Goal: Task Accomplishment & Management: Use online tool/utility

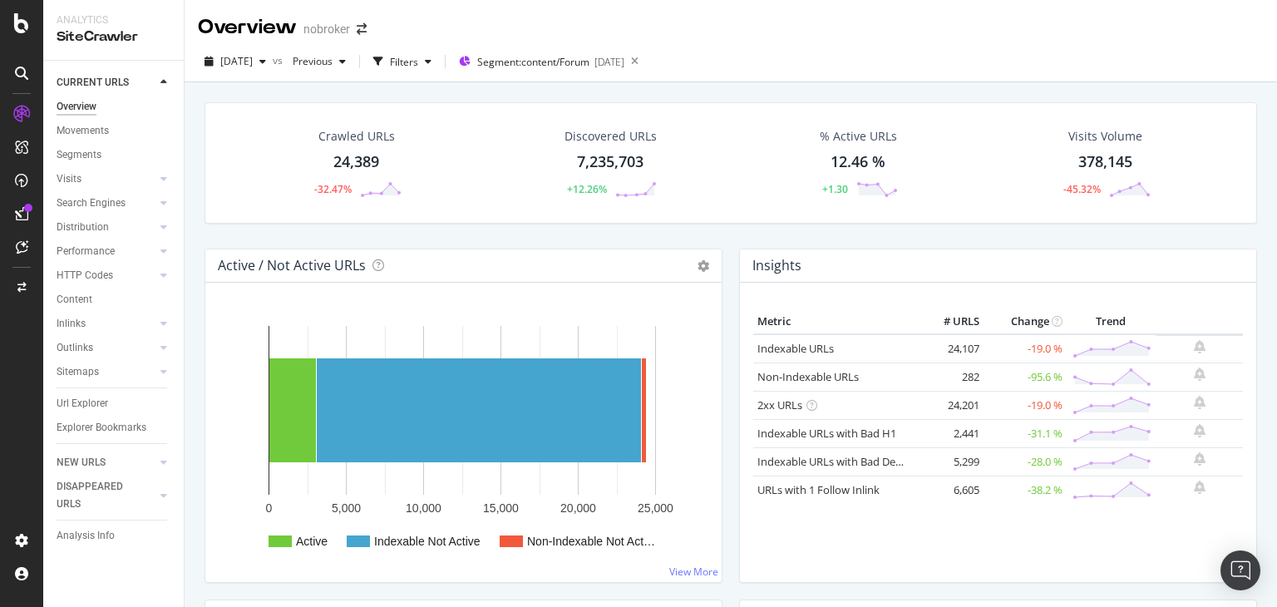
scroll to position [1802, 0]
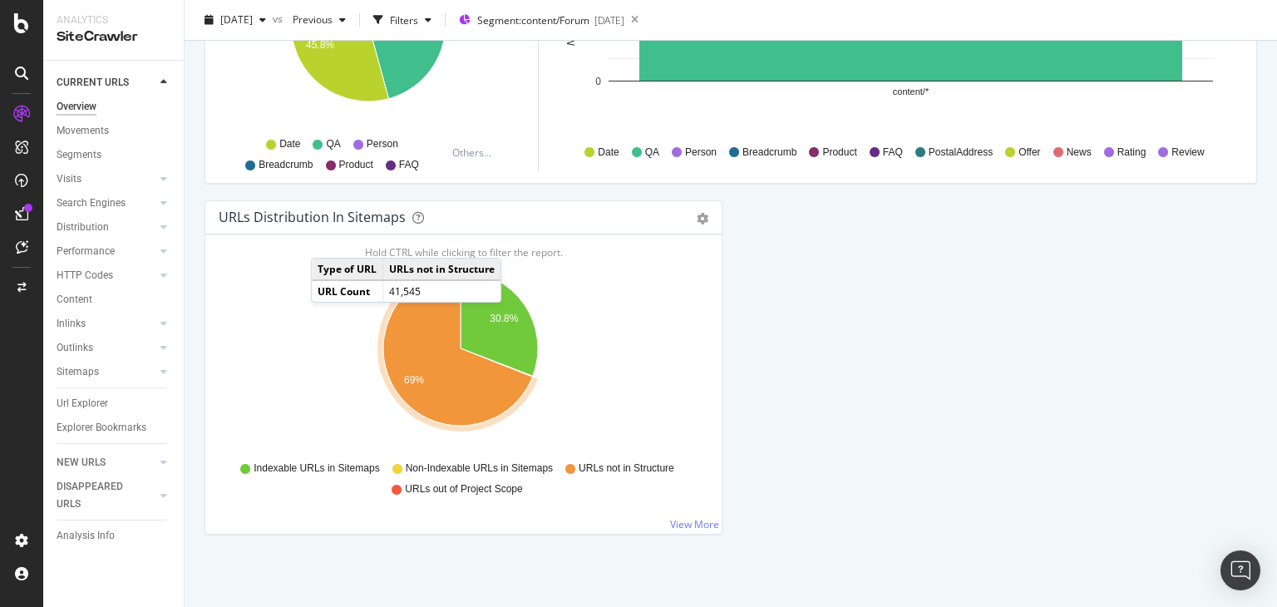
click at [1276, 350] on div "Overview nobroker [DATE] vs Previous Filters Segment: content/Forum [DATE] Craw…" at bounding box center [730, 303] width 1092 height 607
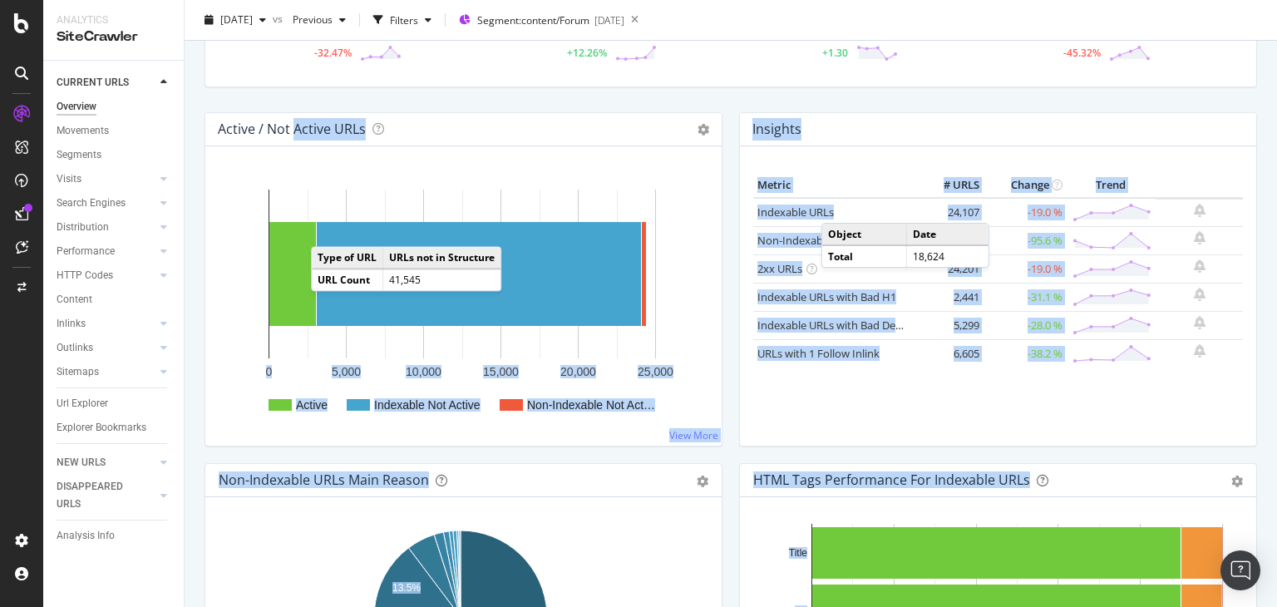
scroll to position [89, 0]
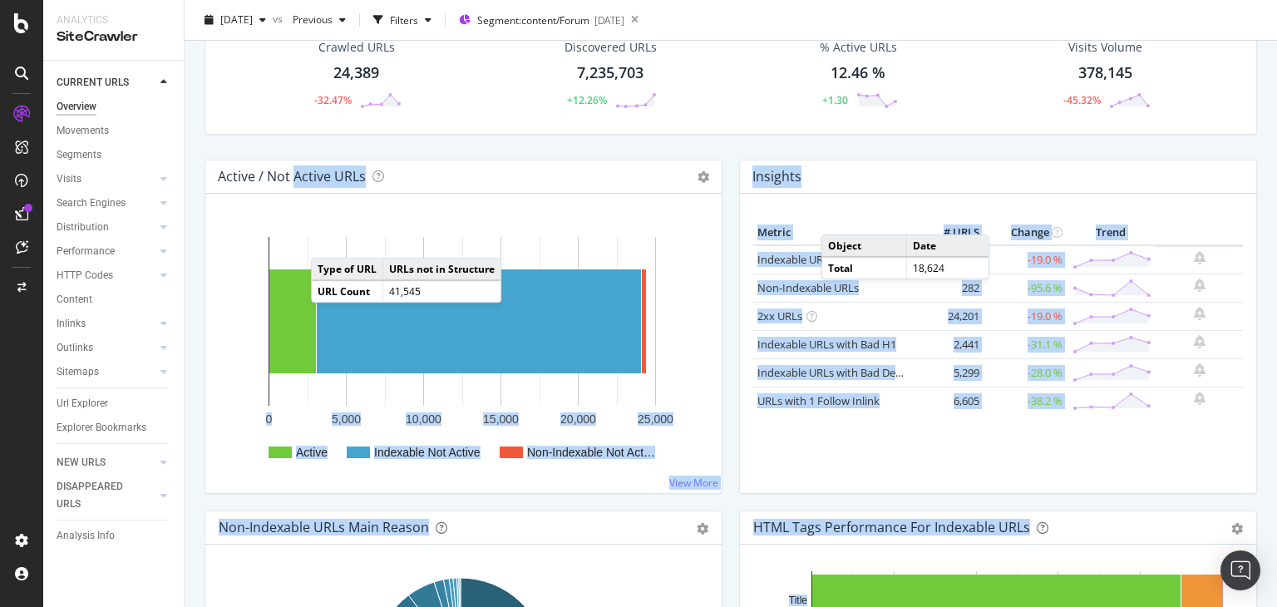
drag, startPoint x: 1276, startPoint y: 350, endPoint x: 1273, endPoint y: 67, distance: 282.6
click at [1273, 67] on div "Overview nobroker [DATE] vs Previous Filters Segment: content/Forum [DATE] Craw…" at bounding box center [730, 303] width 1092 height 607
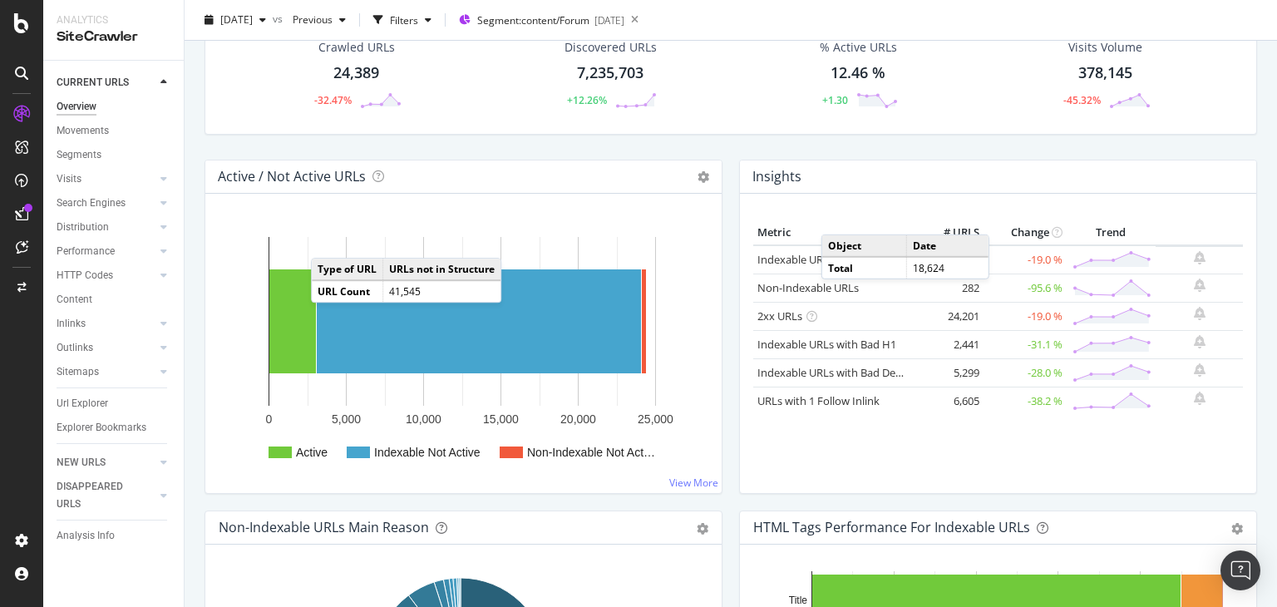
click at [1219, 134] on div "Crawled URLs 24,389 -32.47% Discovered URLs 7,235,703 +12.26% % Active URLs 12.…" at bounding box center [730, 86] width 1069 height 146
click at [785, 293] on div "Non-Indexable URLs" at bounding box center [807, 288] width 101 height 16
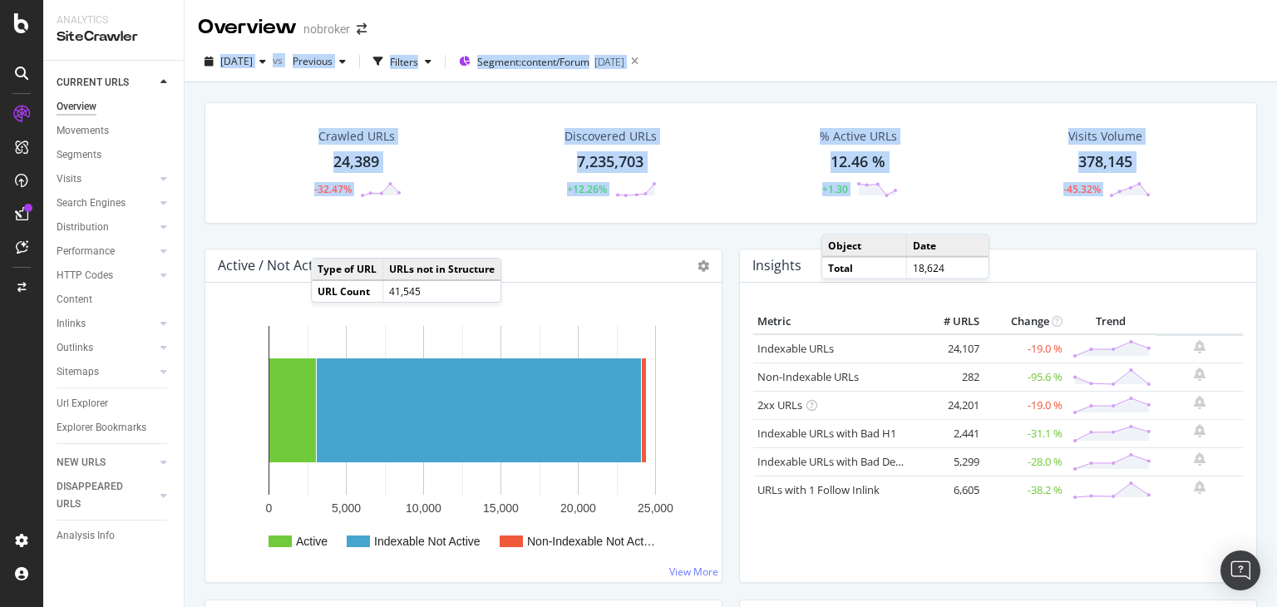
drag, startPoint x: 1276, startPoint y: 74, endPoint x: 1267, endPoint y: 33, distance: 41.6
click at [1267, 33] on div "Overview nobroker [DATE] vs Previous Filters Segment: content/Forum [DATE] Craw…" at bounding box center [730, 303] width 1092 height 607
click at [227, 139] on div "Crawled URLs 24,389 -32.47% Discovered URLs 7,235,703 +12.26% % Active URLs 12.…" at bounding box center [730, 162] width 1052 height 121
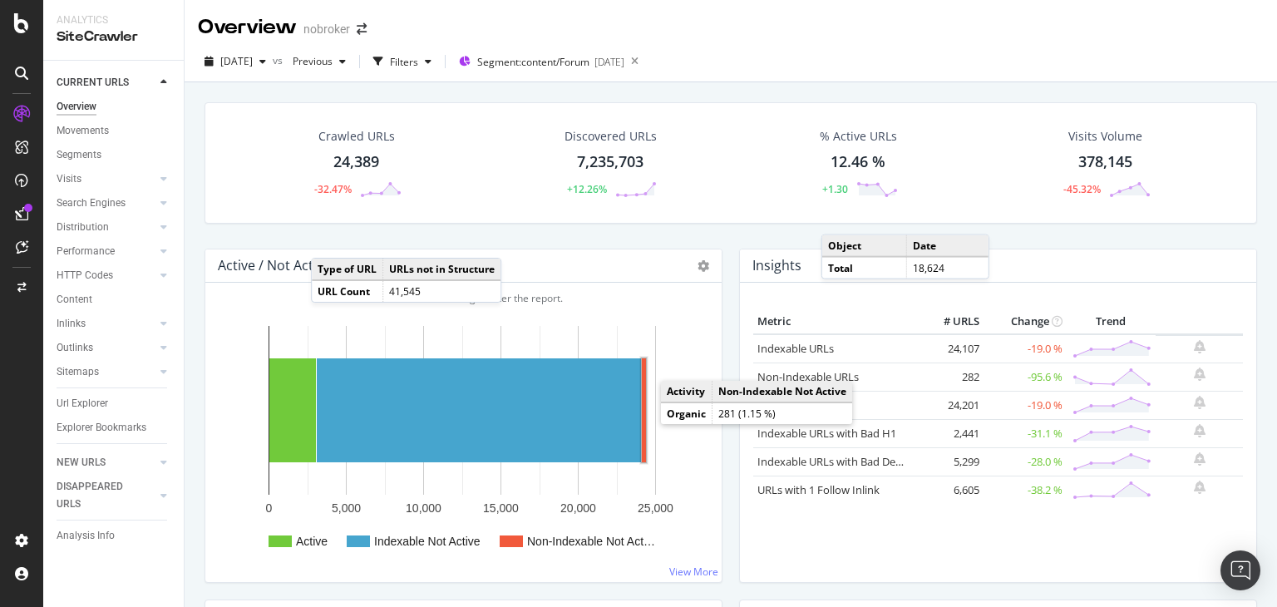
click at [643, 423] on rect "A chart." at bounding box center [644, 410] width 4 height 104
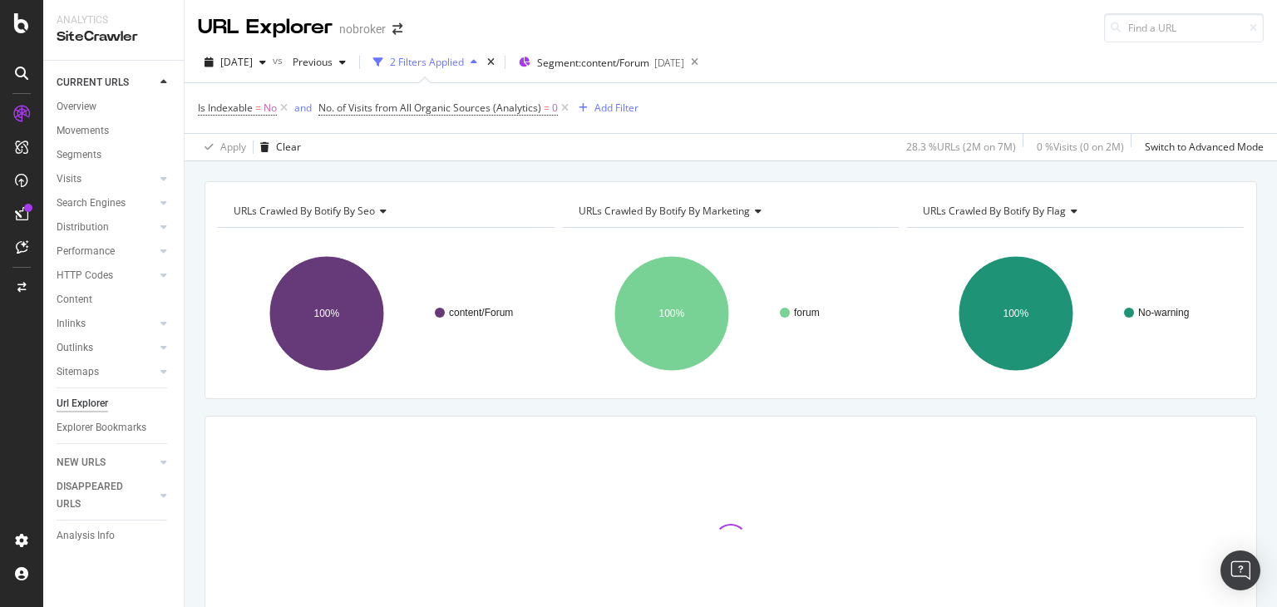
scroll to position [116, 0]
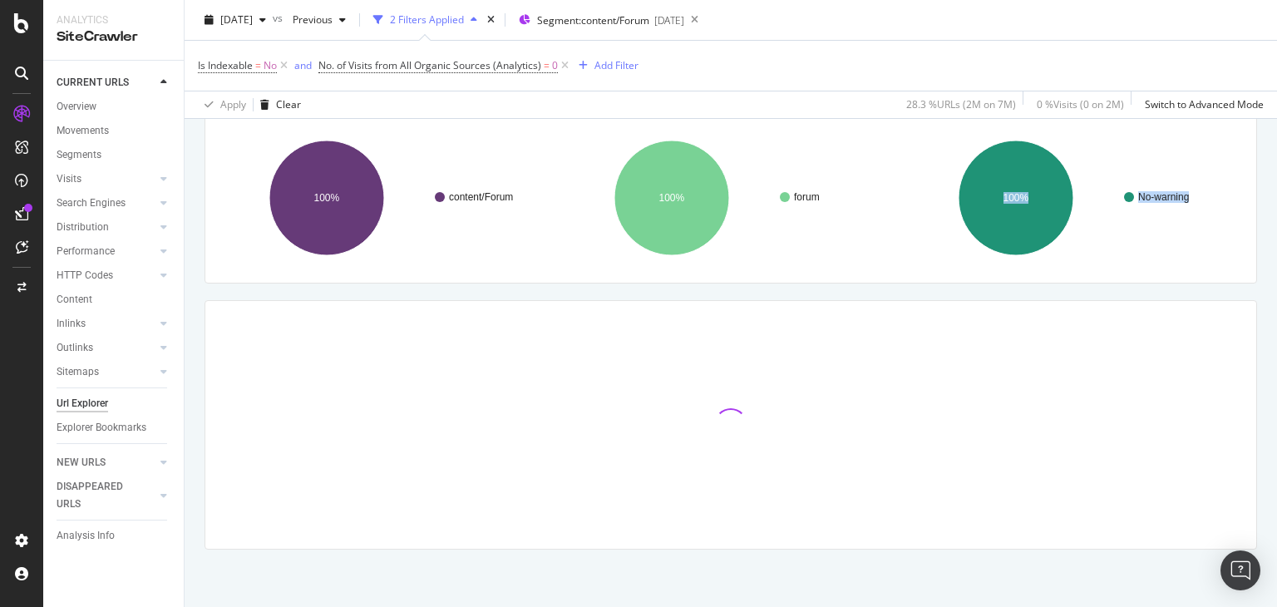
drag, startPoint x: 1276, startPoint y: 271, endPoint x: 1276, endPoint y: 398, distance: 127.2
click at [1276, 398] on div "URL Explorer nobroker [DATE] vs Previous 2 Filters Applied Segment: content/For…" at bounding box center [730, 303] width 1092 height 607
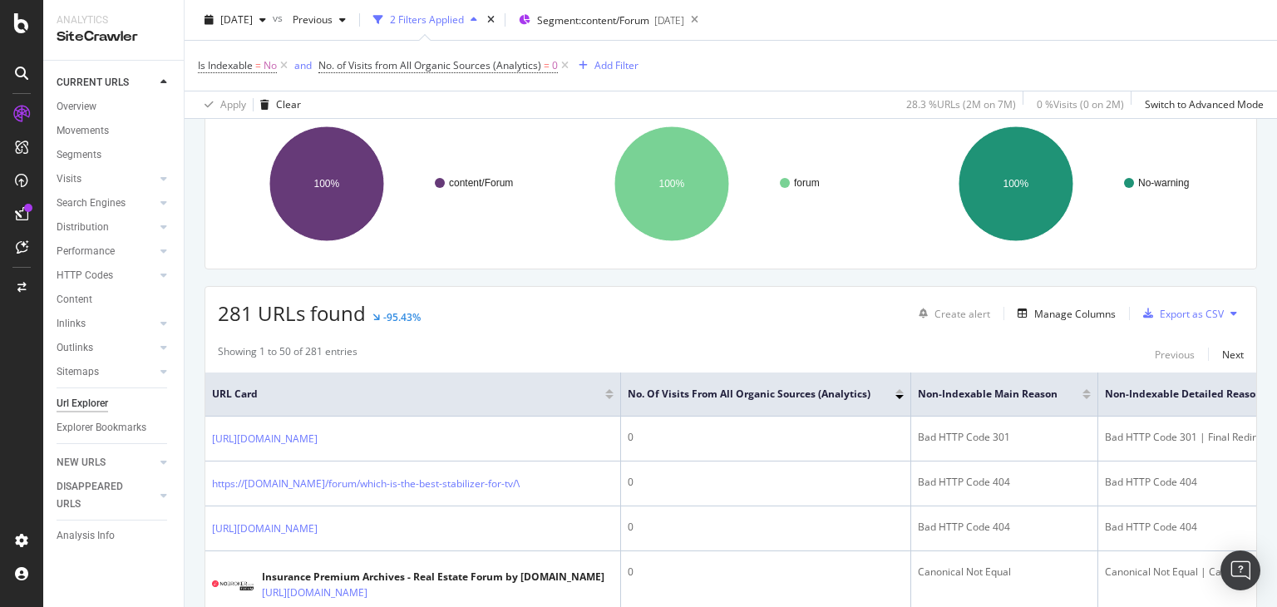
scroll to position [72, 0]
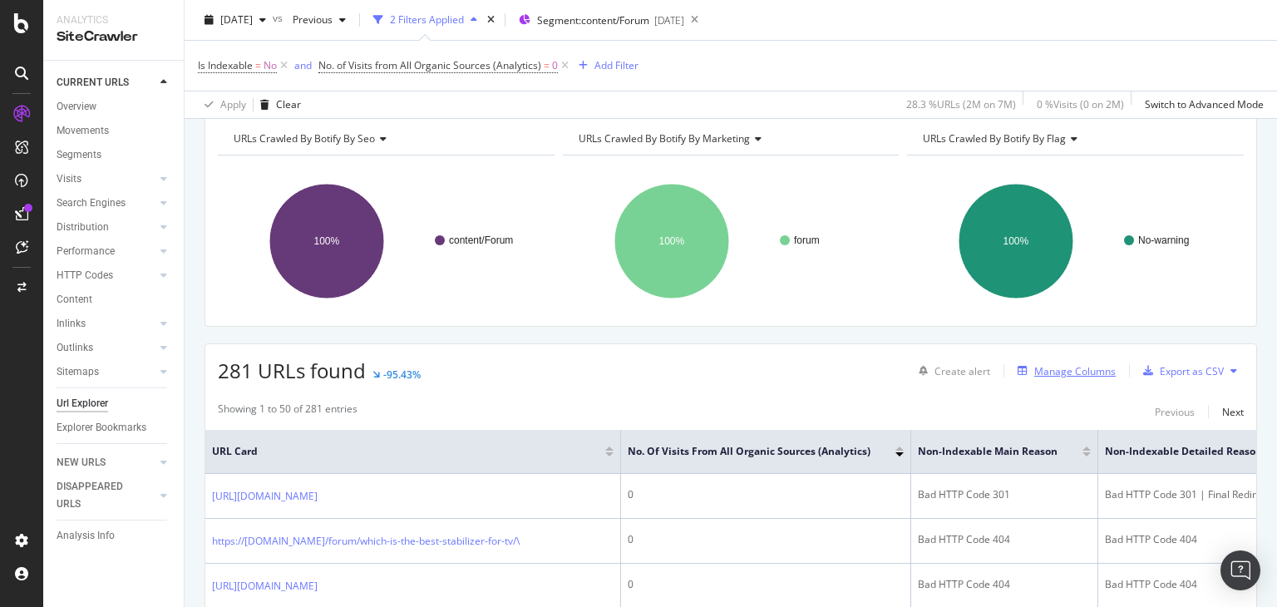
click at [1081, 376] on div "Manage Columns" at bounding box center [1074, 371] width 81 height 14
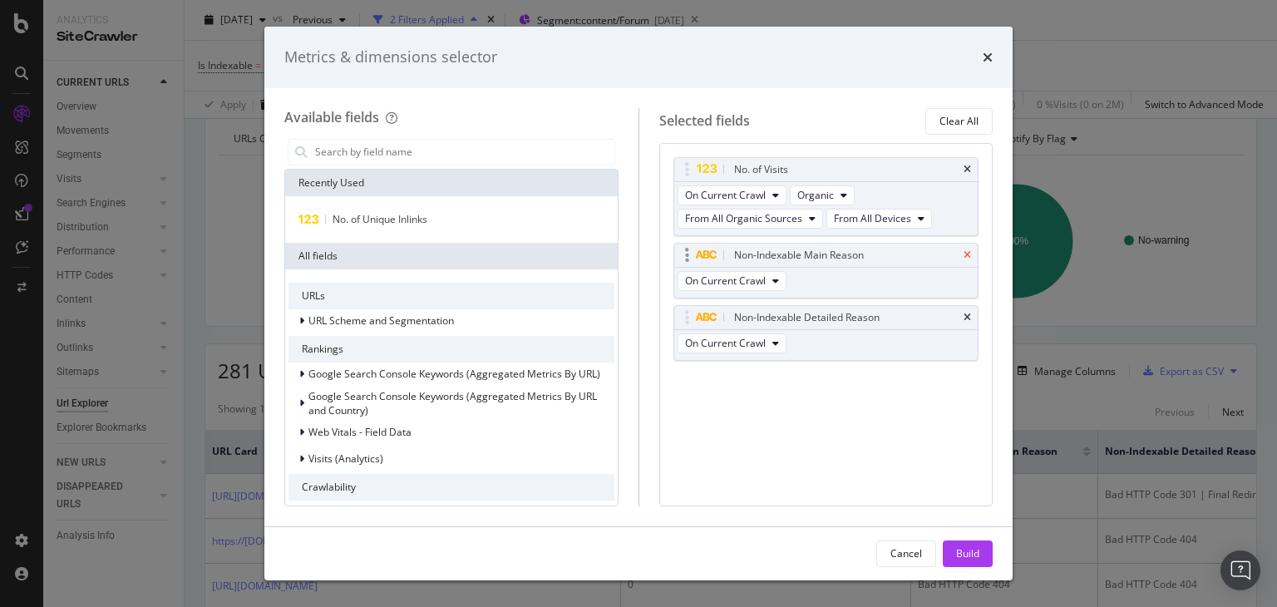
click at [967, 256] on icon "times" at bounding box center [966, 255] width 7 height 10
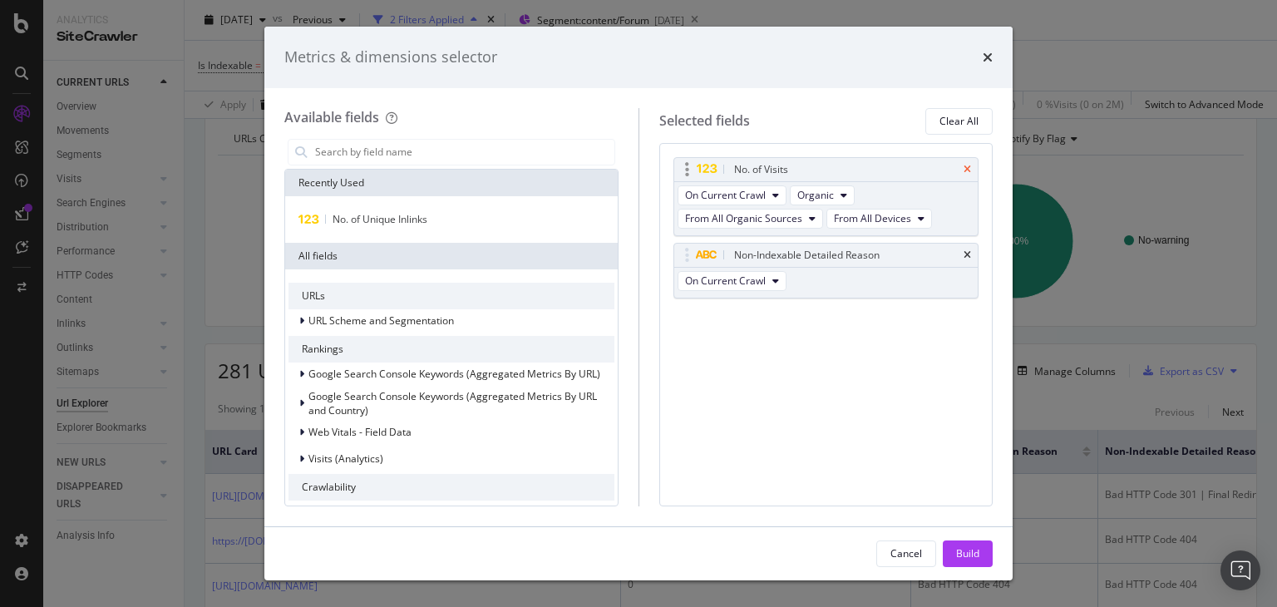
click at [968, 167] on icon "times" at bounding box center [966, 170] width 7 height 10
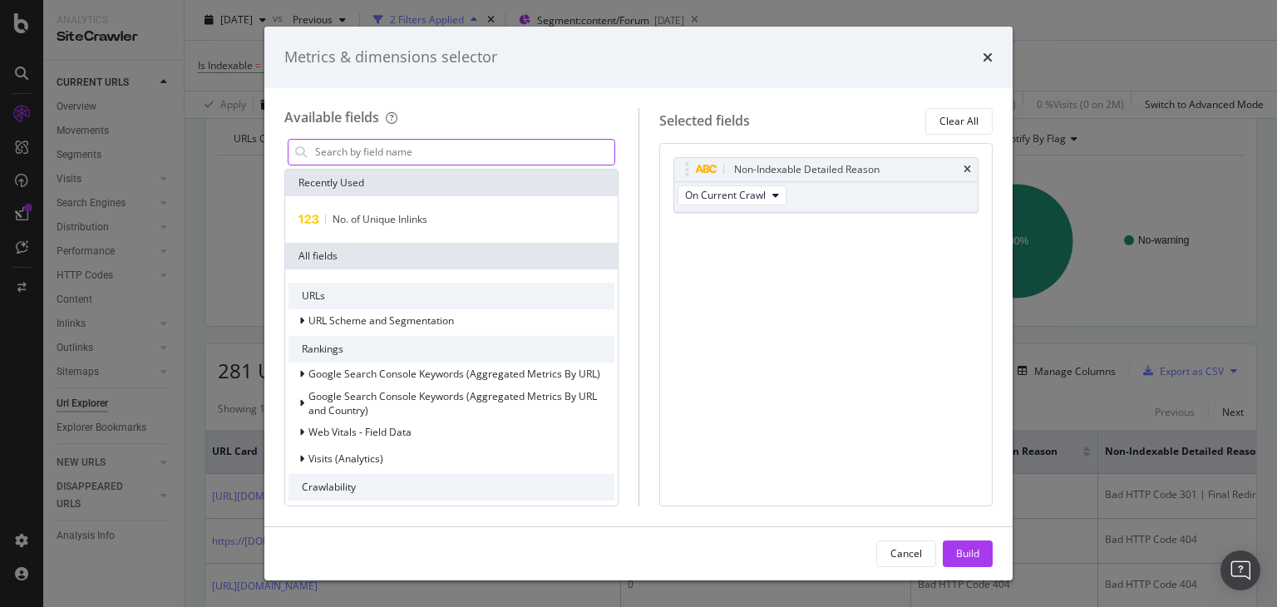
click at [399, 155] on input "modal" at bounding box center [463, 152] width 301 height 25
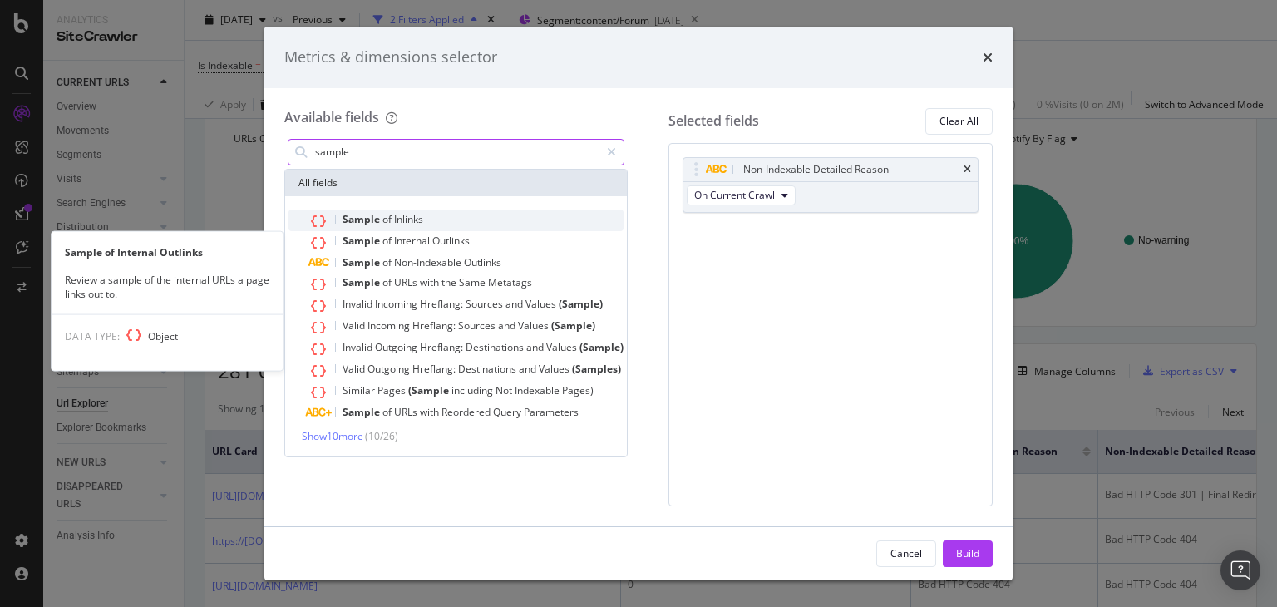
type input "sample"
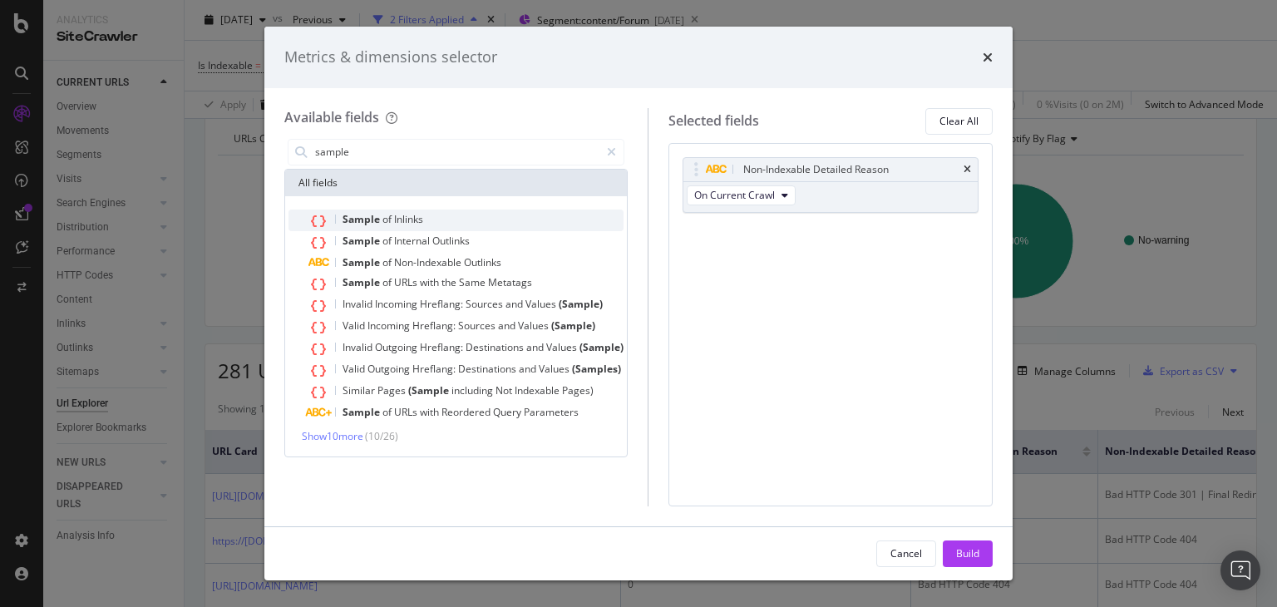
click at [385, 224] on span "of" at bounding box center [388, 219] width 12 height 14
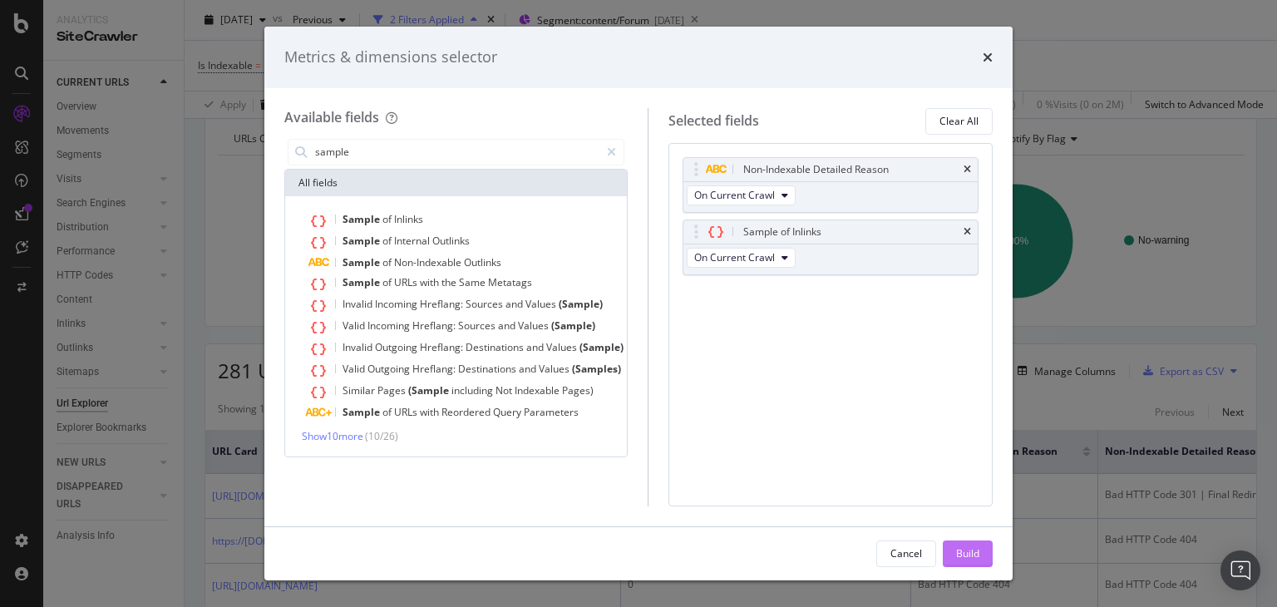
click at [974, 563] on div "Build" at bounding box center [967, 553] width 23 height 25
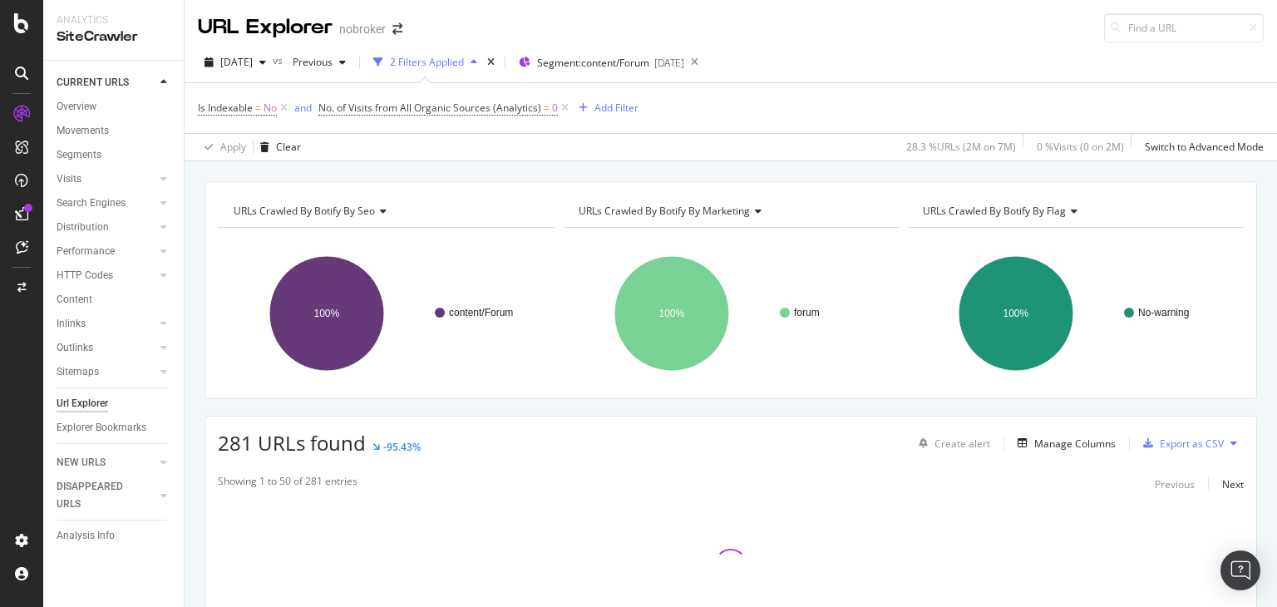
drag, startPoint x: 1276, startPoint y: 297, endPoint x: 1276, endPoint y: 170, distance: 126.3
click at [1276, 170] on div "URL Explorer nobroker [DATE] vs Previous 2 Filters Applied Segment: content/For…" at bounding box center [730, 303] width 1092 height 607
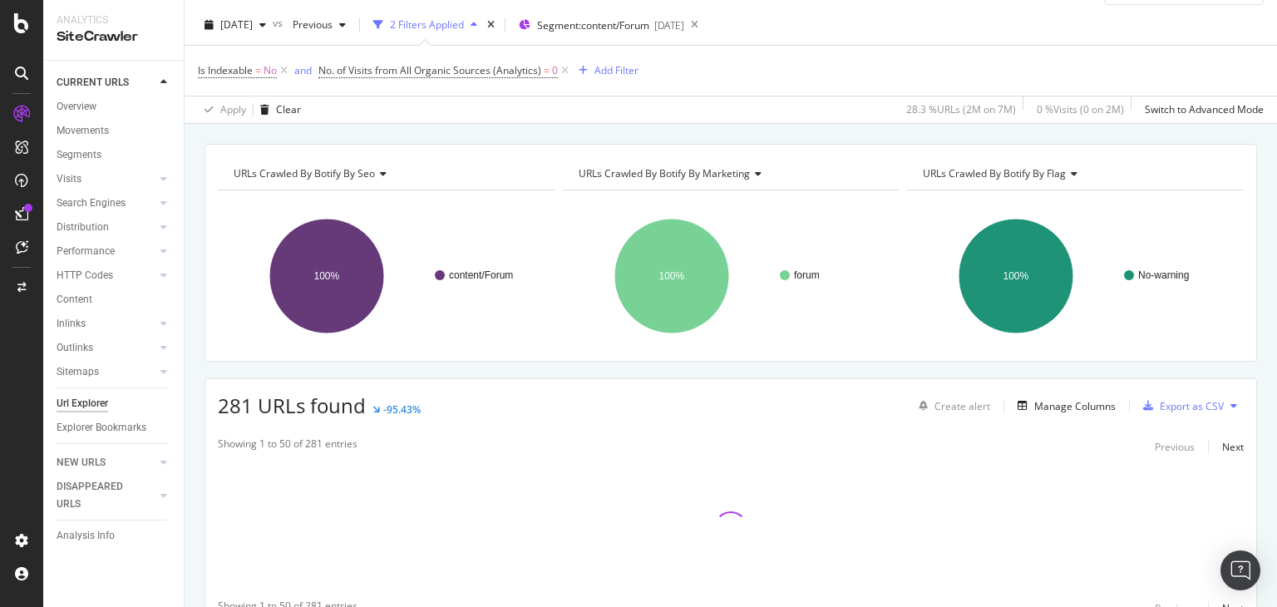
click at [1261, 224] on div "URLs Crawled By Botify By seo Chart (by Value) Table Expand Export as CSV Expor…" at bounding box center [730, 415] width 1092 height 542
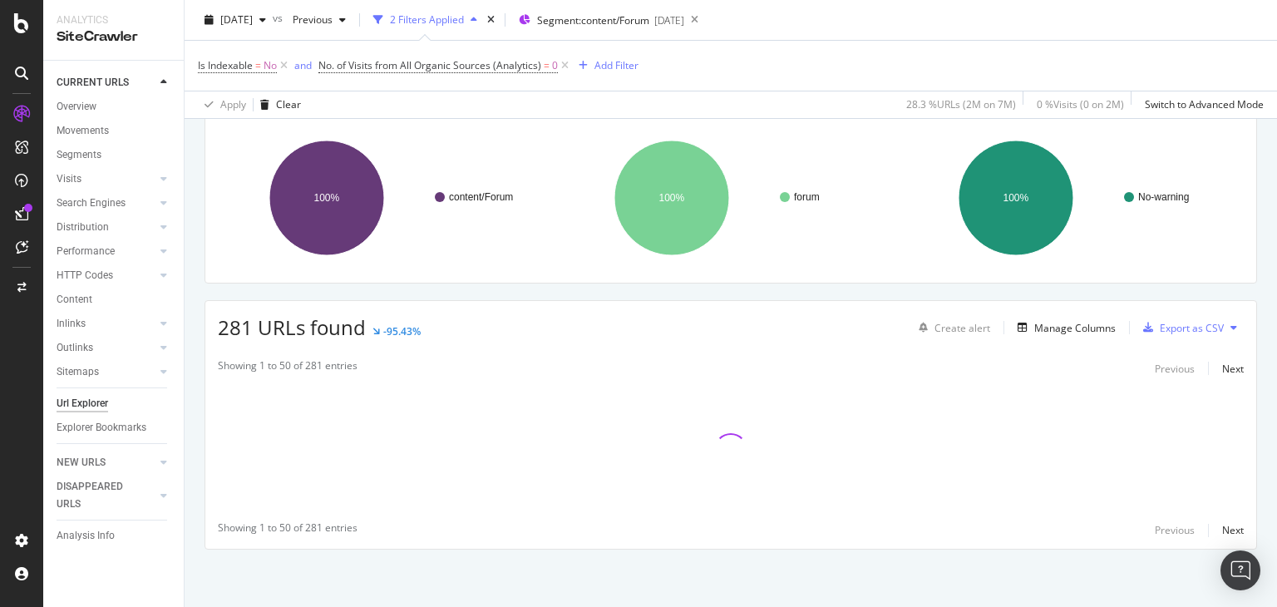
click at [1250, 304] on div "URLs Crawled By Botify By seo Chart (by Value) Table Expand Export as CSV Expor…" at bounding box center [730, 337] width 1092 height 542
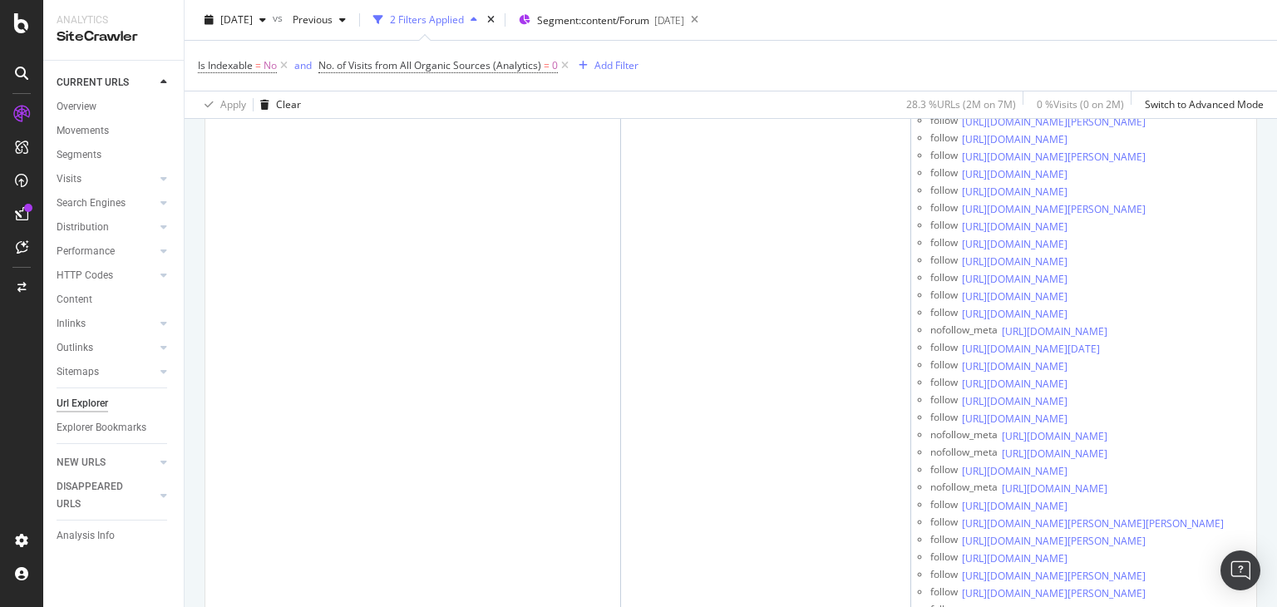
scroll to position [0, 0]
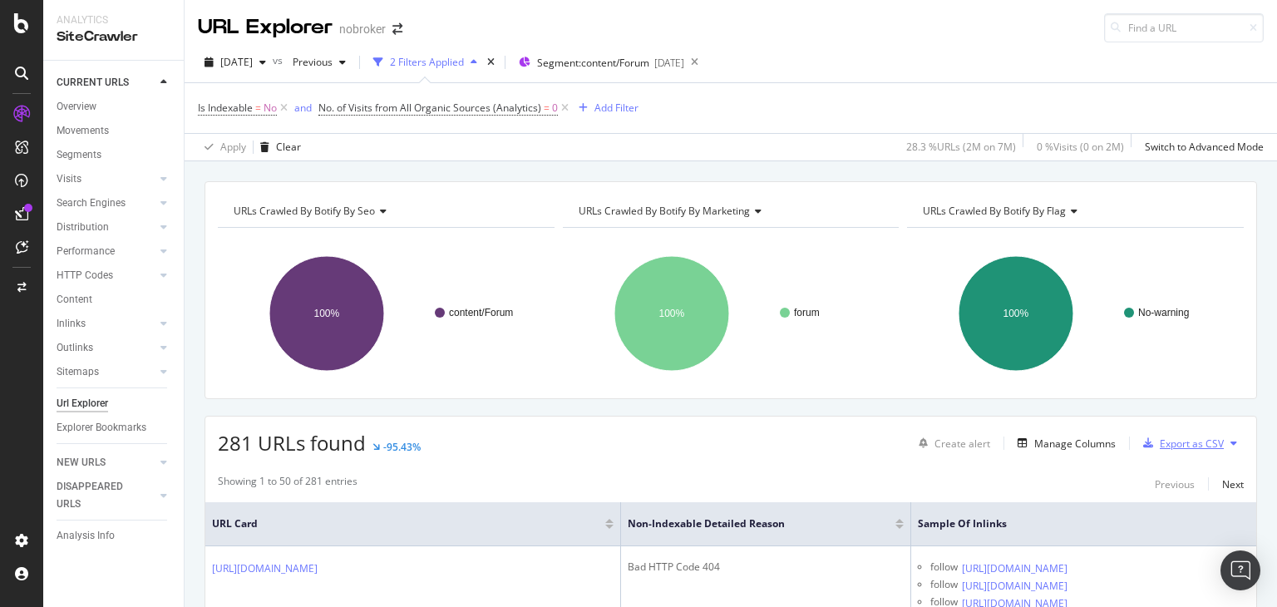
click at [1161, 453] on div "Export as CSV" at bounding box center [1179, 442] width 87 height 25
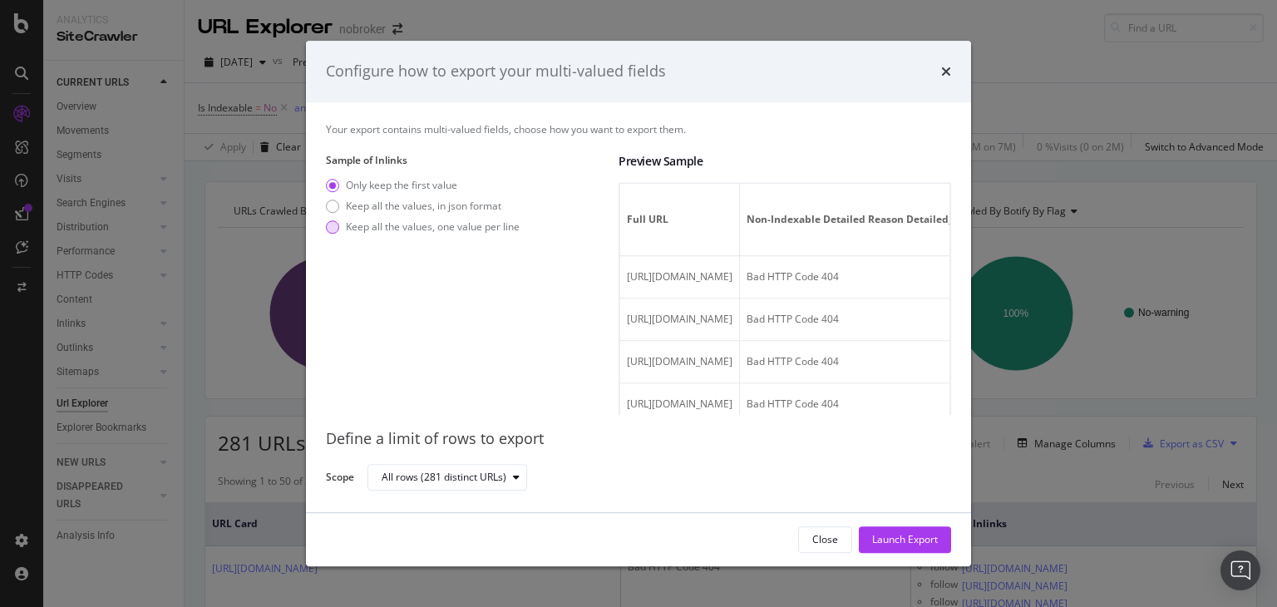
click at [334, 234] on div "Keep all the values, one value per line" at bounding box center [423, 226] width 194 height 14
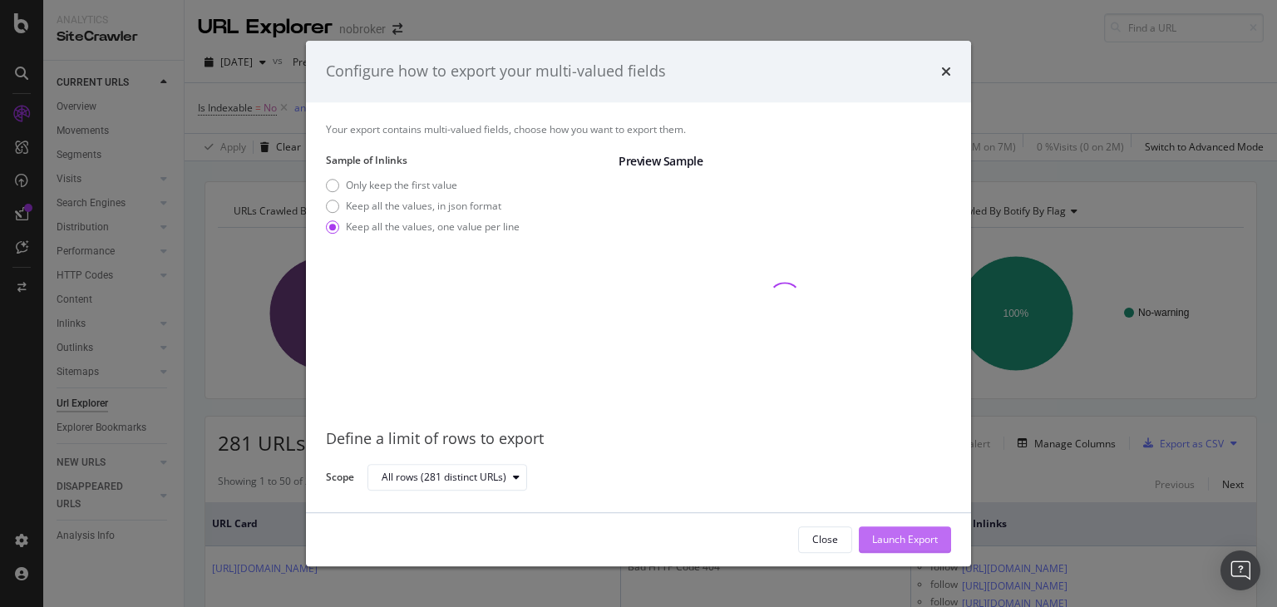
click at [891, 544] on div "Launch Export" at bounding box center [905, 539] width 66 height 14
